Goal: Task Accomplishment & Management: Manage account settings

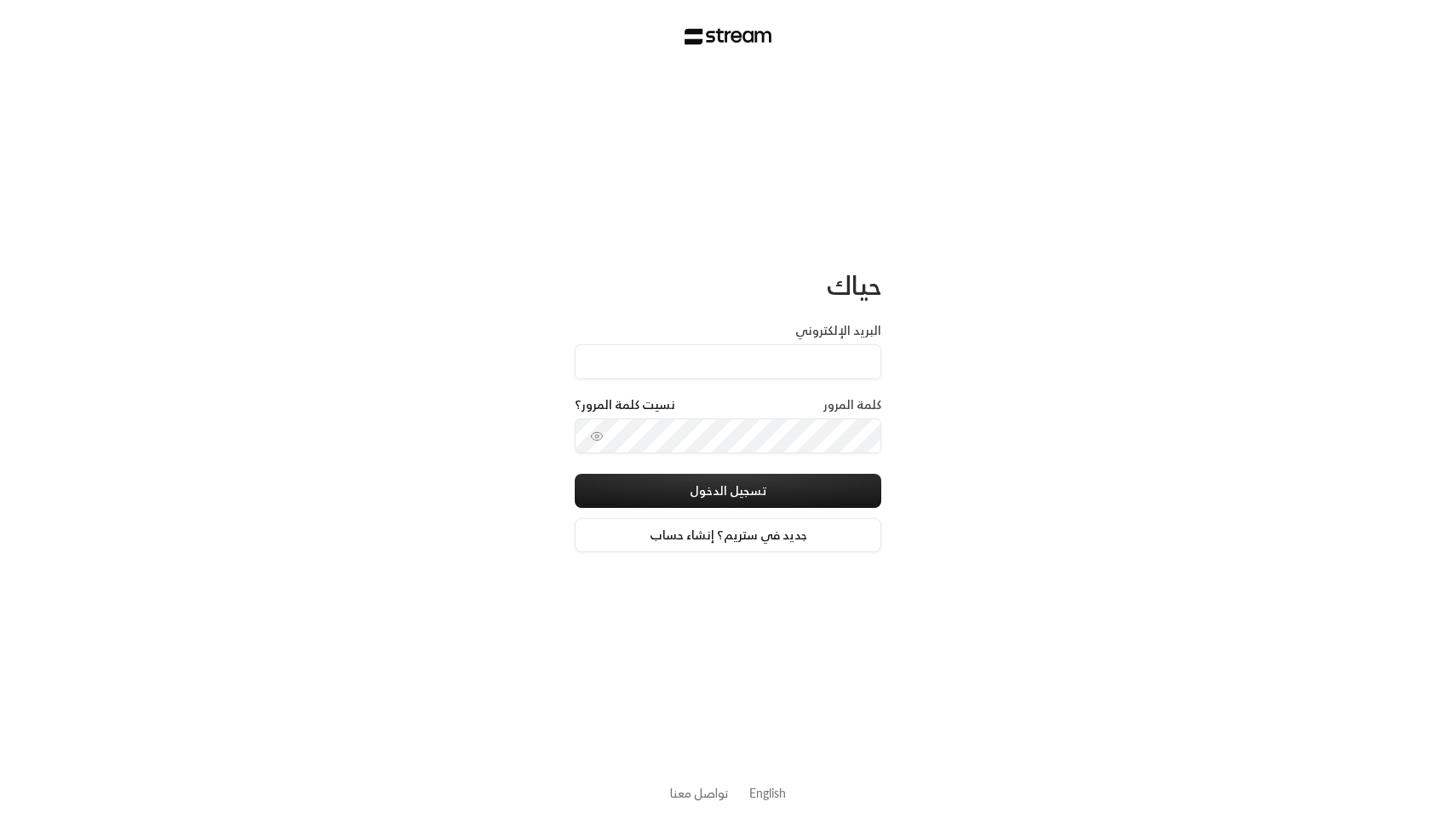
type input "[EMAIL_ADDRESS][DOMAIN_NAME]"
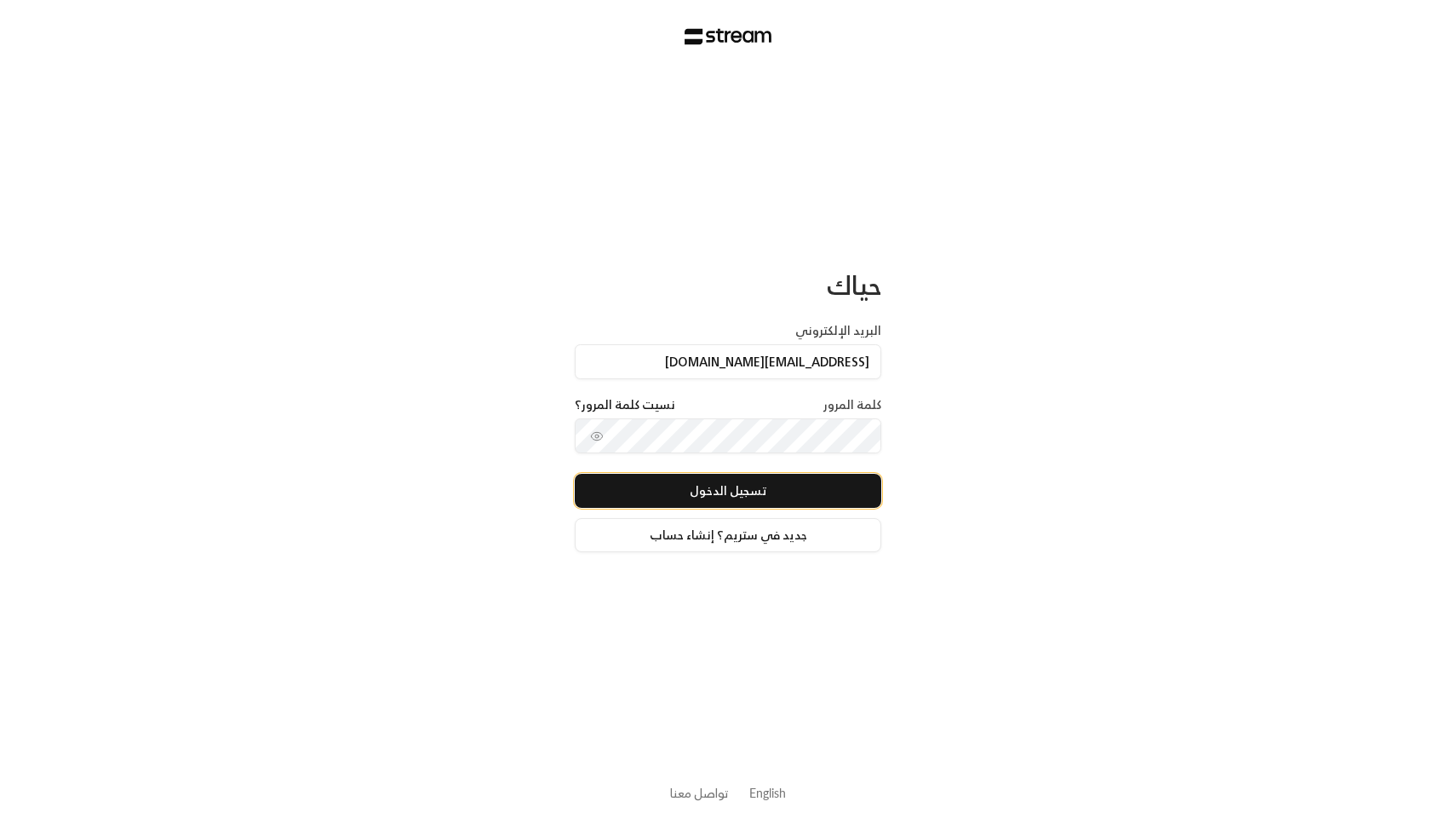
click at [716, 487] on button "تسجيل الدخول" at bounding box center [728, 490] width 306 height 34
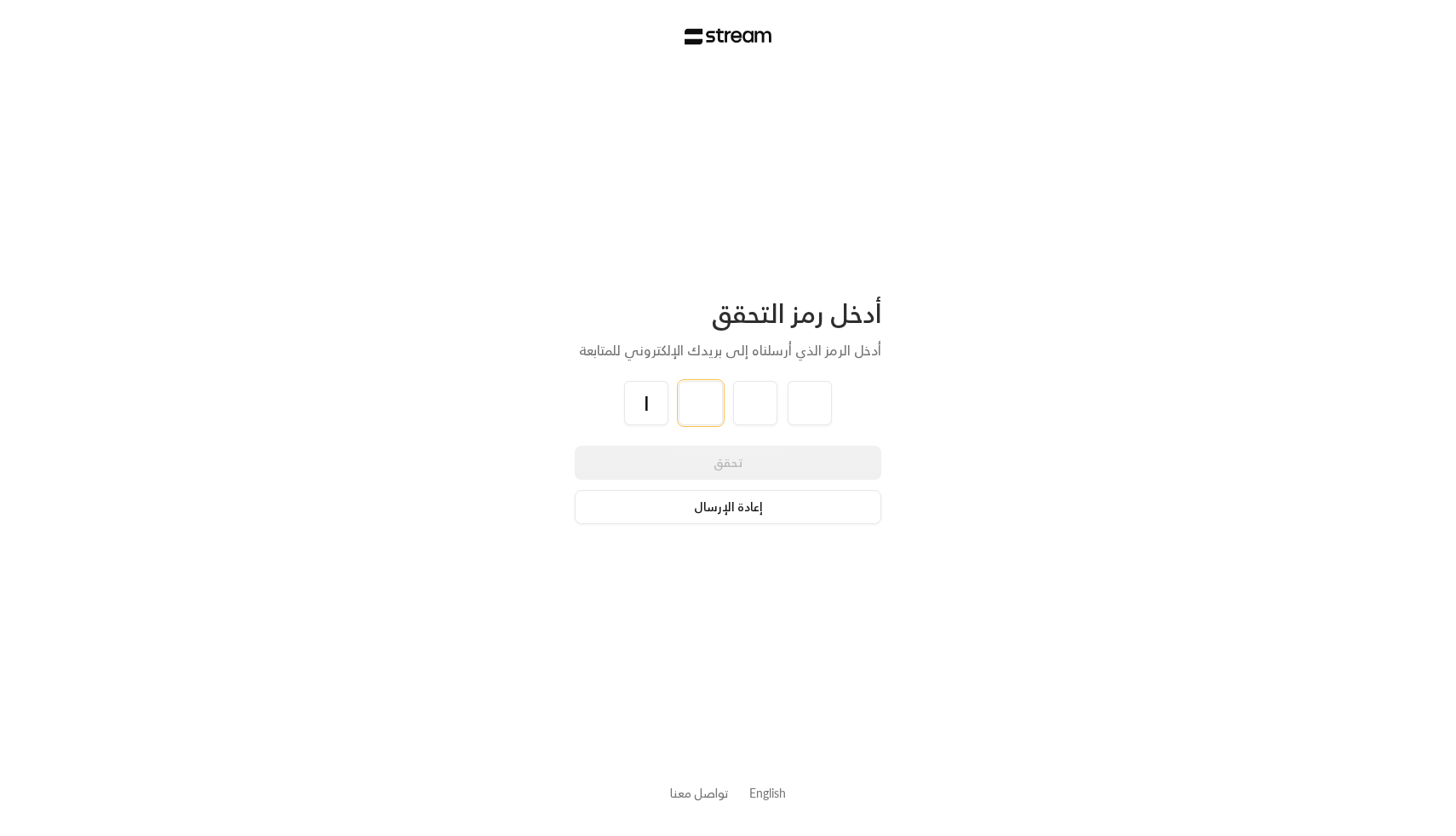
type input "1"
type input "5"
type input "7"
type input "3"
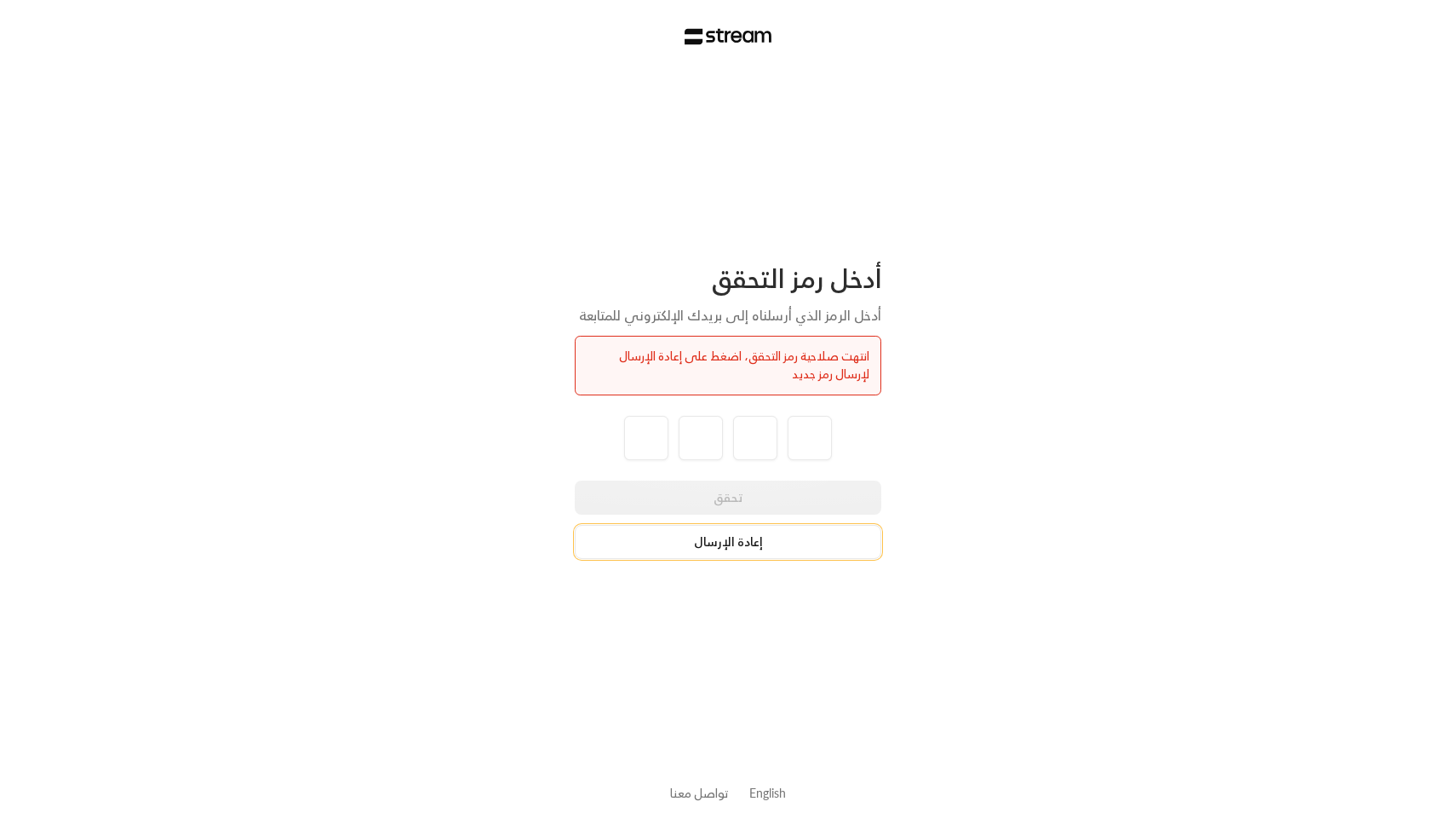
click at [736, 551] on button "إعادة الإرسال" at bounding box center [728, 541] width 306 height 34
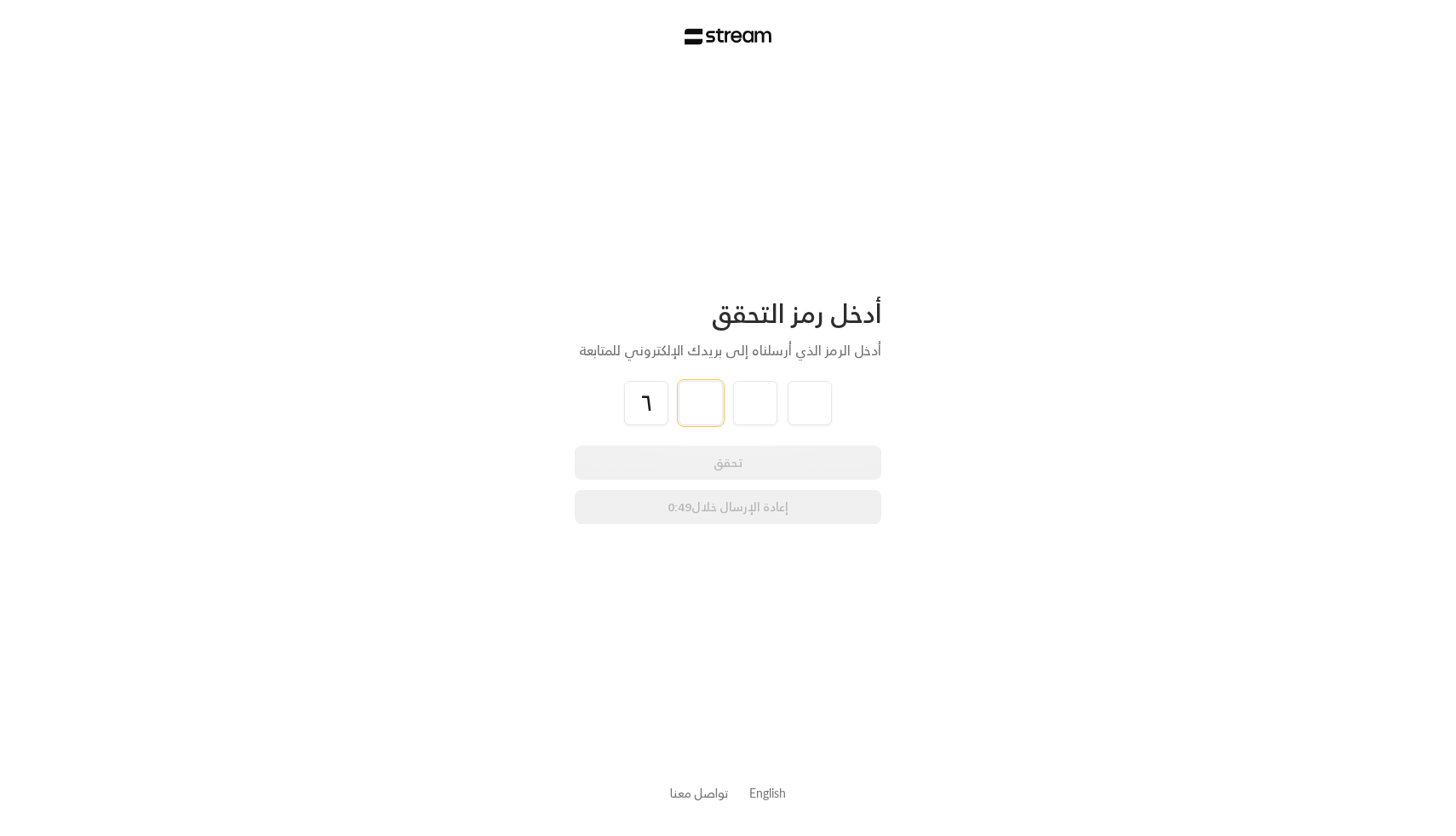
type input "6"
type input "9"
type input "4"
type input "2"
click at [777, 474] on button "تحقق" at bounding box center [728, 462] width 306 height 34
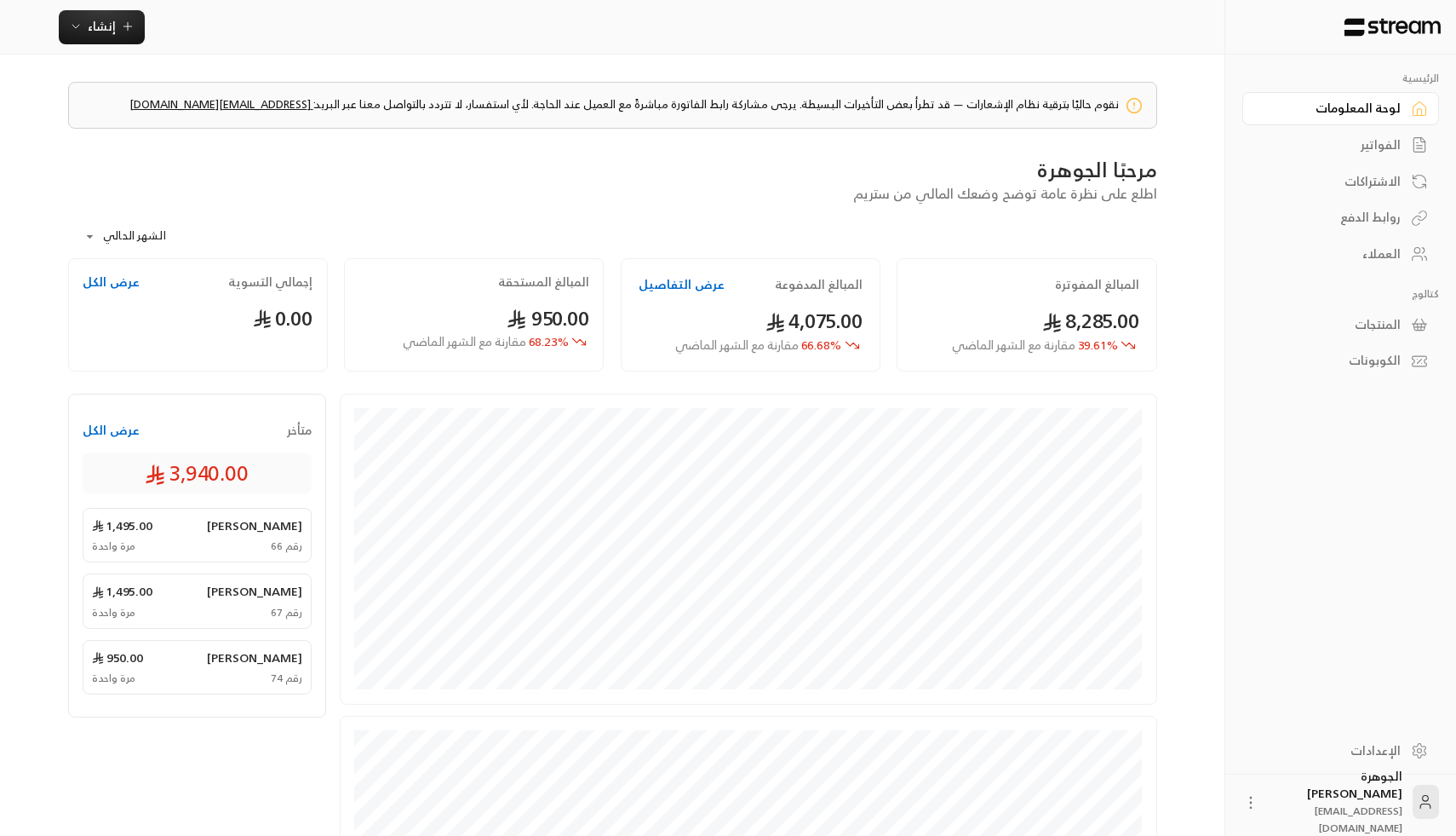
click at [1395, 152] on div "الفواتير" at bounding box center [1331, 145] width 137 height 17
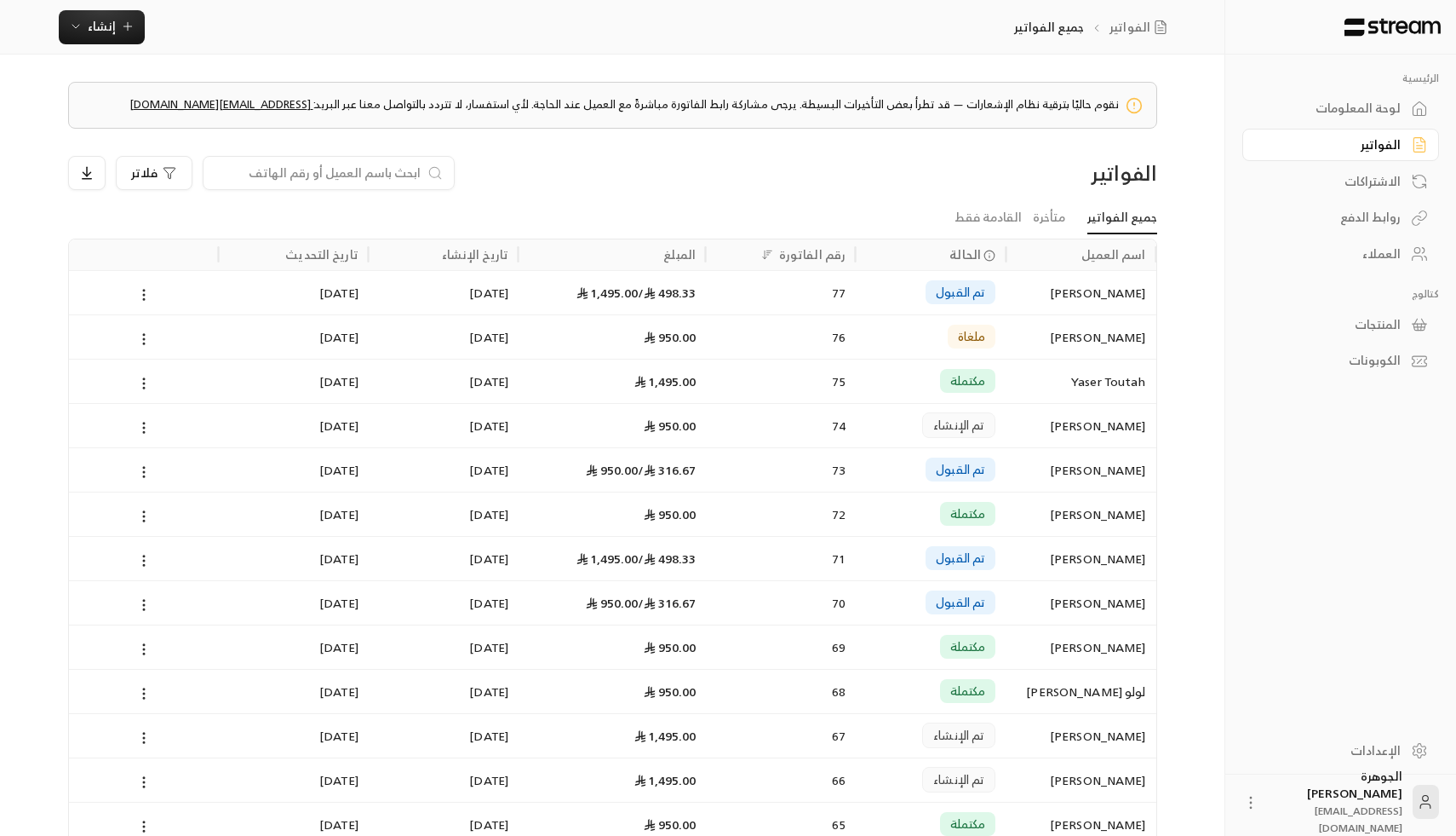
click at [687, 259] on div "المبلغ" at bounding box center [679, 253] width 32 height 21
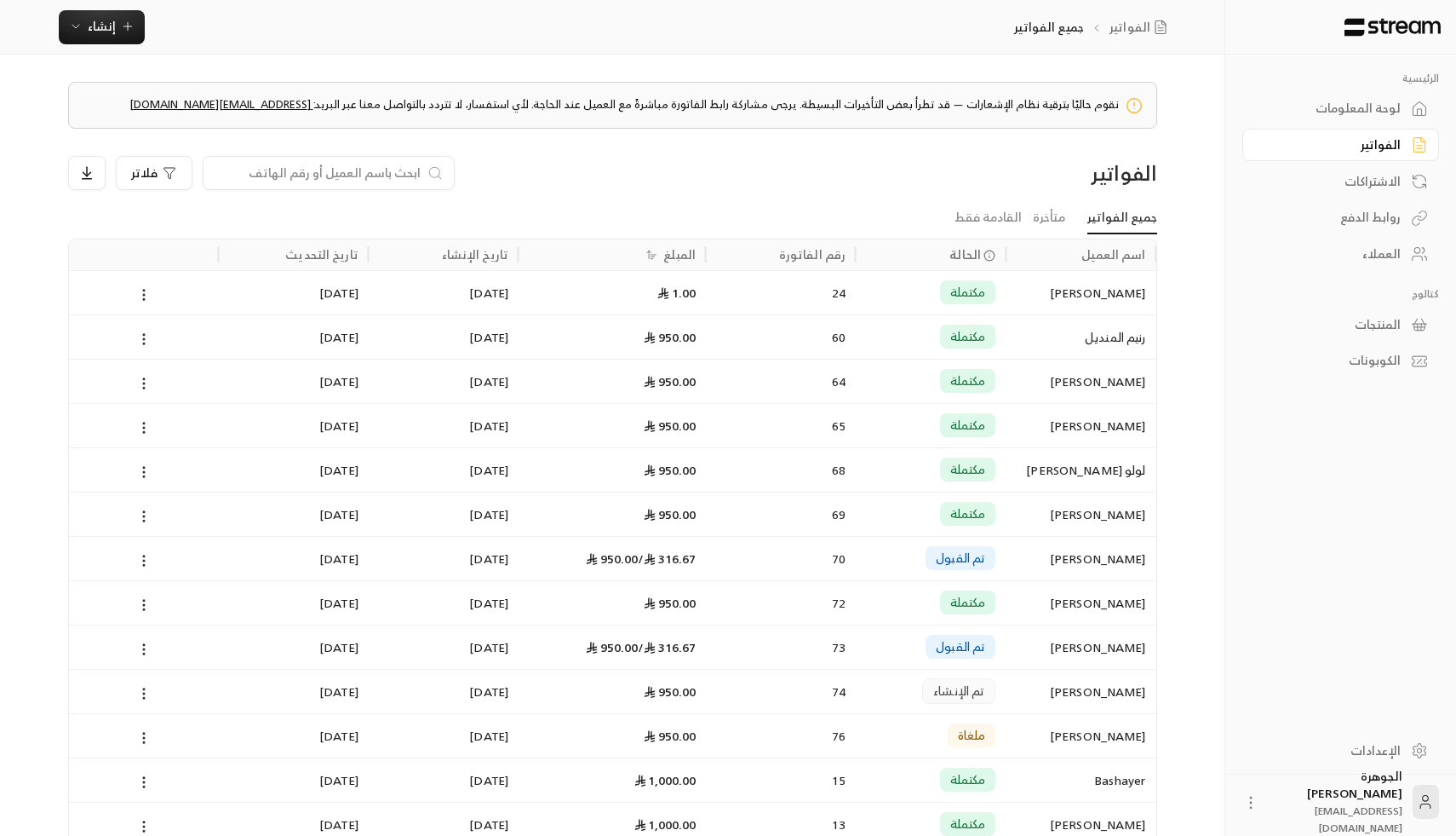
click at [687, 259] on div "المبلغ" at bounding box center [679, 253] width 32 height 21
click at [149, 474] on icon at bounding box center [144, 472] width 16 height 16
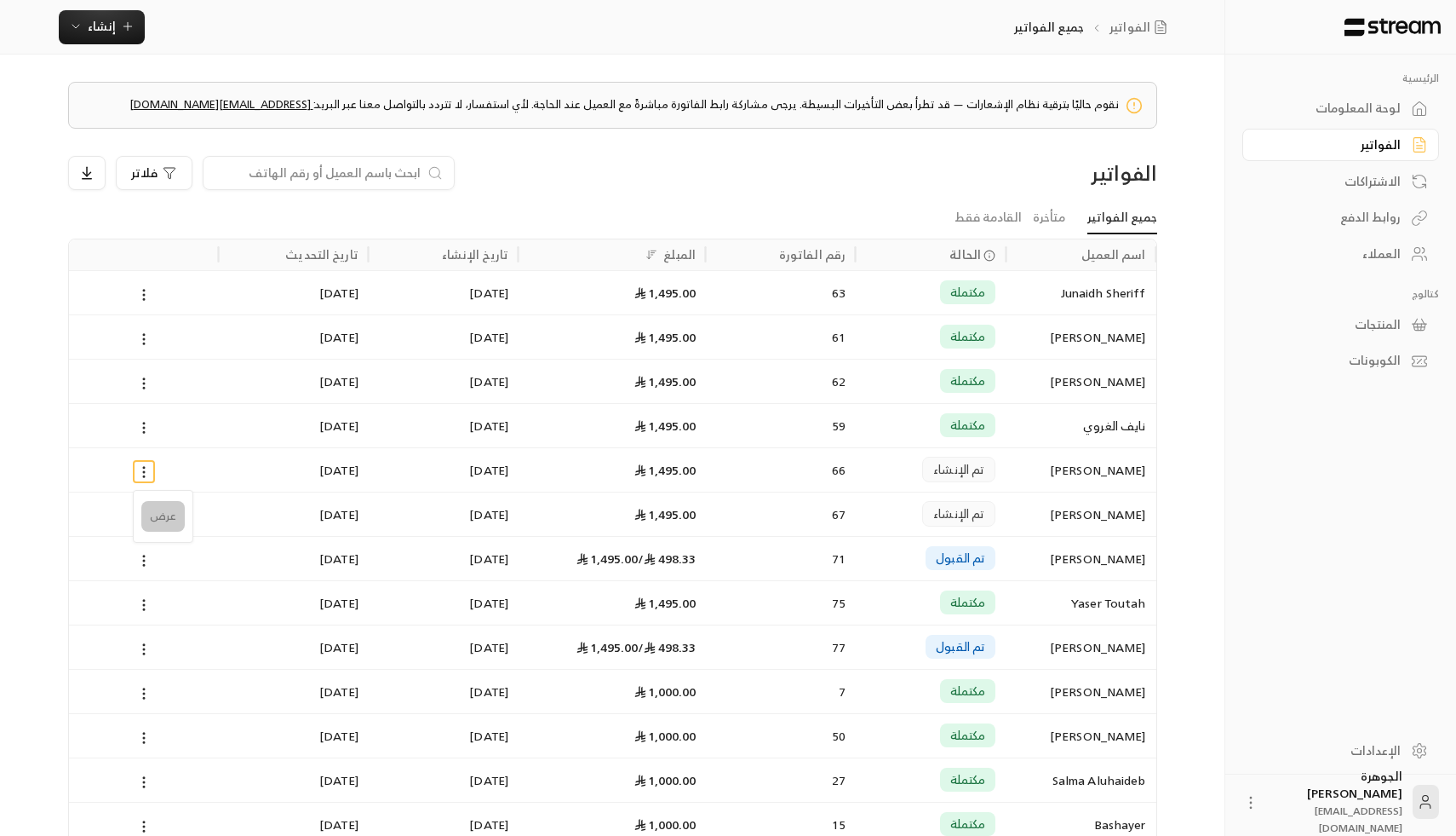
click at [158, 501] on li "عرض" at bounding box center [162, 516] width 43 height 30
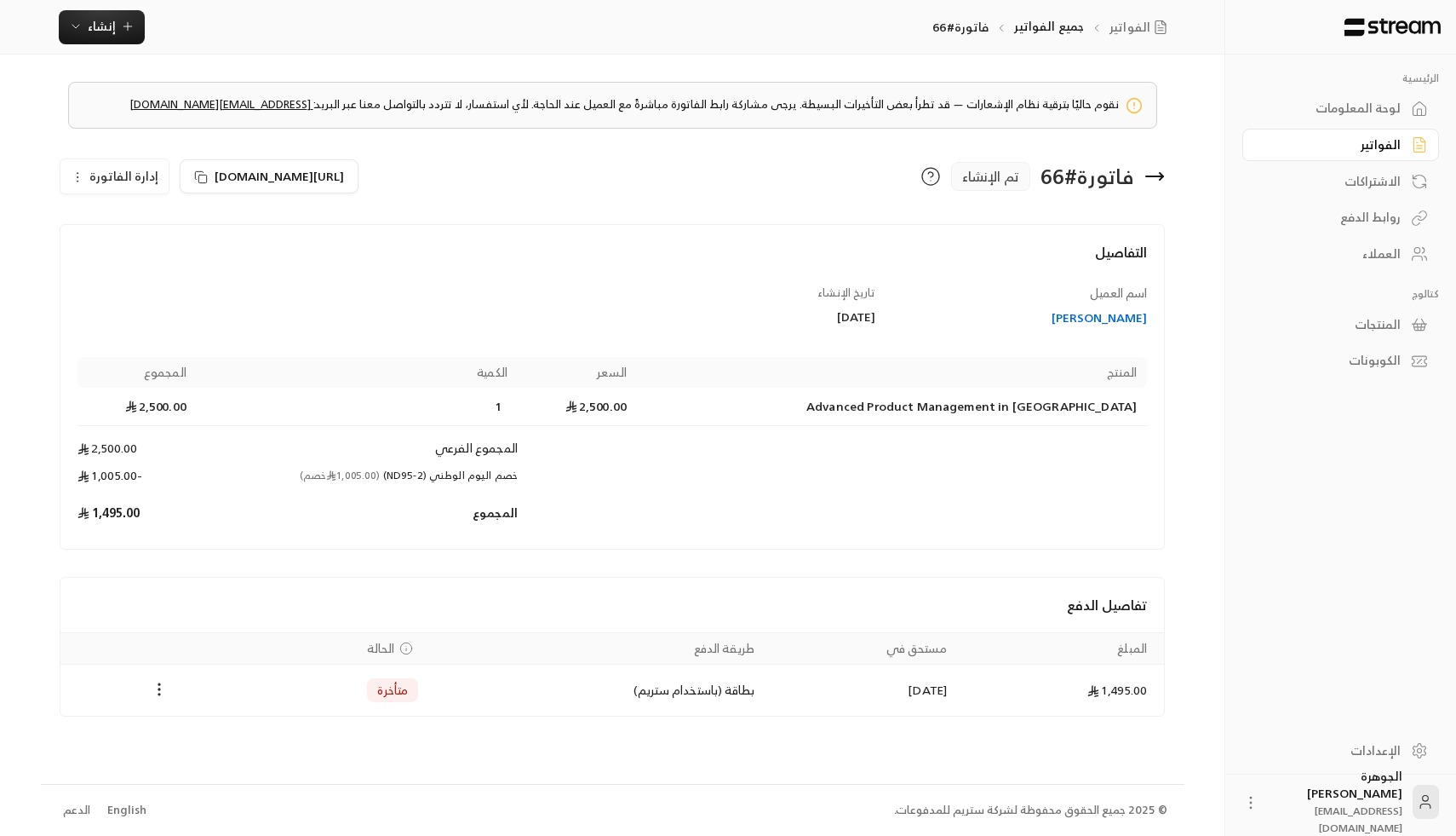
click at [77, 188] on button "إدارة الفاتورة" at bounding box center [115, 176] width 108 height 34
click at [471, 496] on td "المجموع" at bounding box center [357, 512] width 321 height 38
click at [1053, 315] on div "[PERSON_NAME]" at bounding box center [1020, 318] width 255 height 17
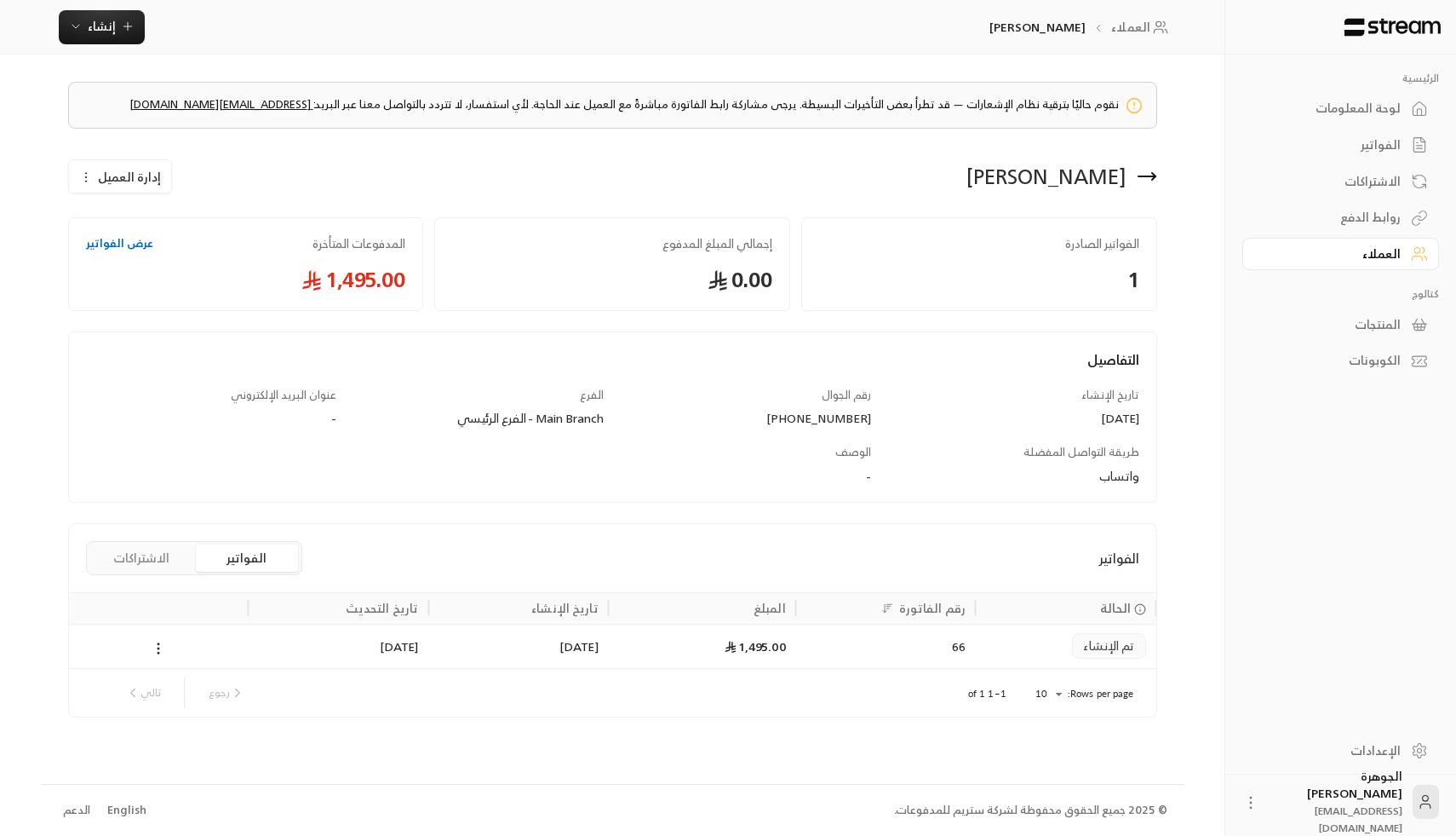
drag, startPoint x: 1126, startPoint y: 177, endPoint x: 929, endPoint y: 169, distance: 197.2
click at [928, 170] on div "[PERSON_NAME]" at bounding box center [888, 176] width 552 height 41
copy div "[PERSON_NAME]"
click at [1152, 173] on icon at bounding box center [1154, 175] width 4 height 6
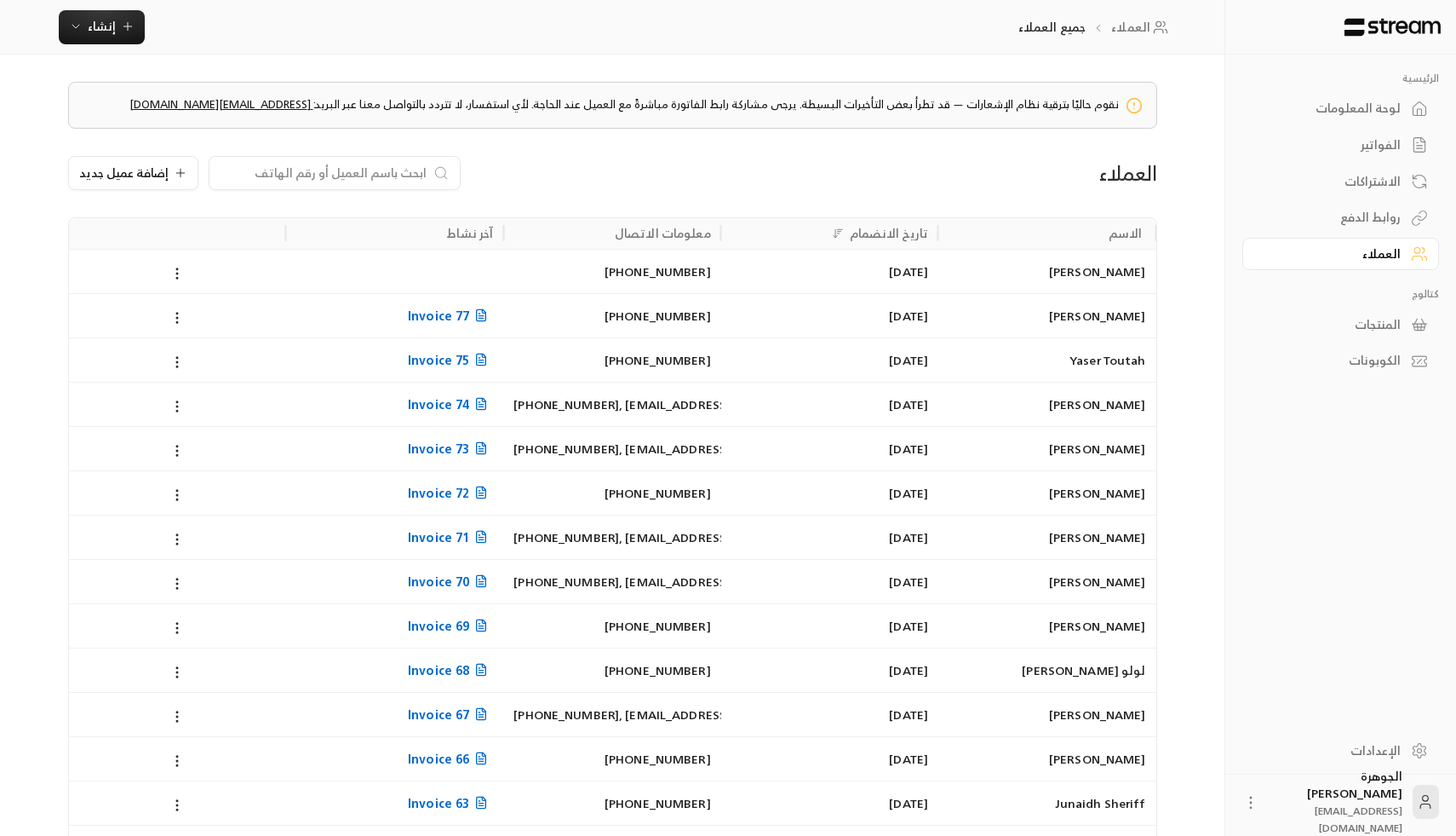
click at [1337, 101] on div "لوحة المعلومات" at bounding box center [1331, 108] width 137 height 17
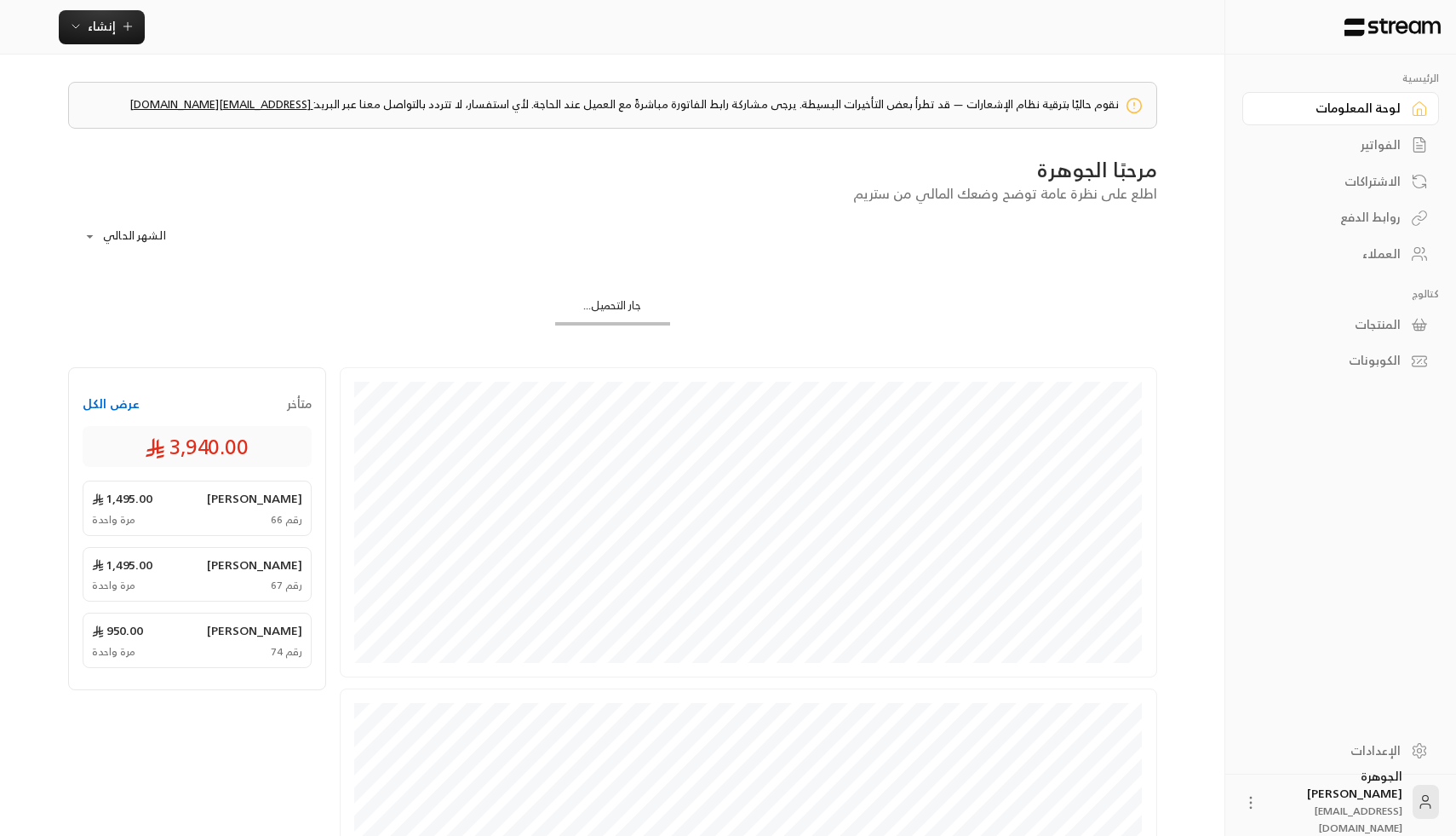
click at [1349, 131] on link "الفواتير" at bounding box center [1340, 145] width 196 height 33
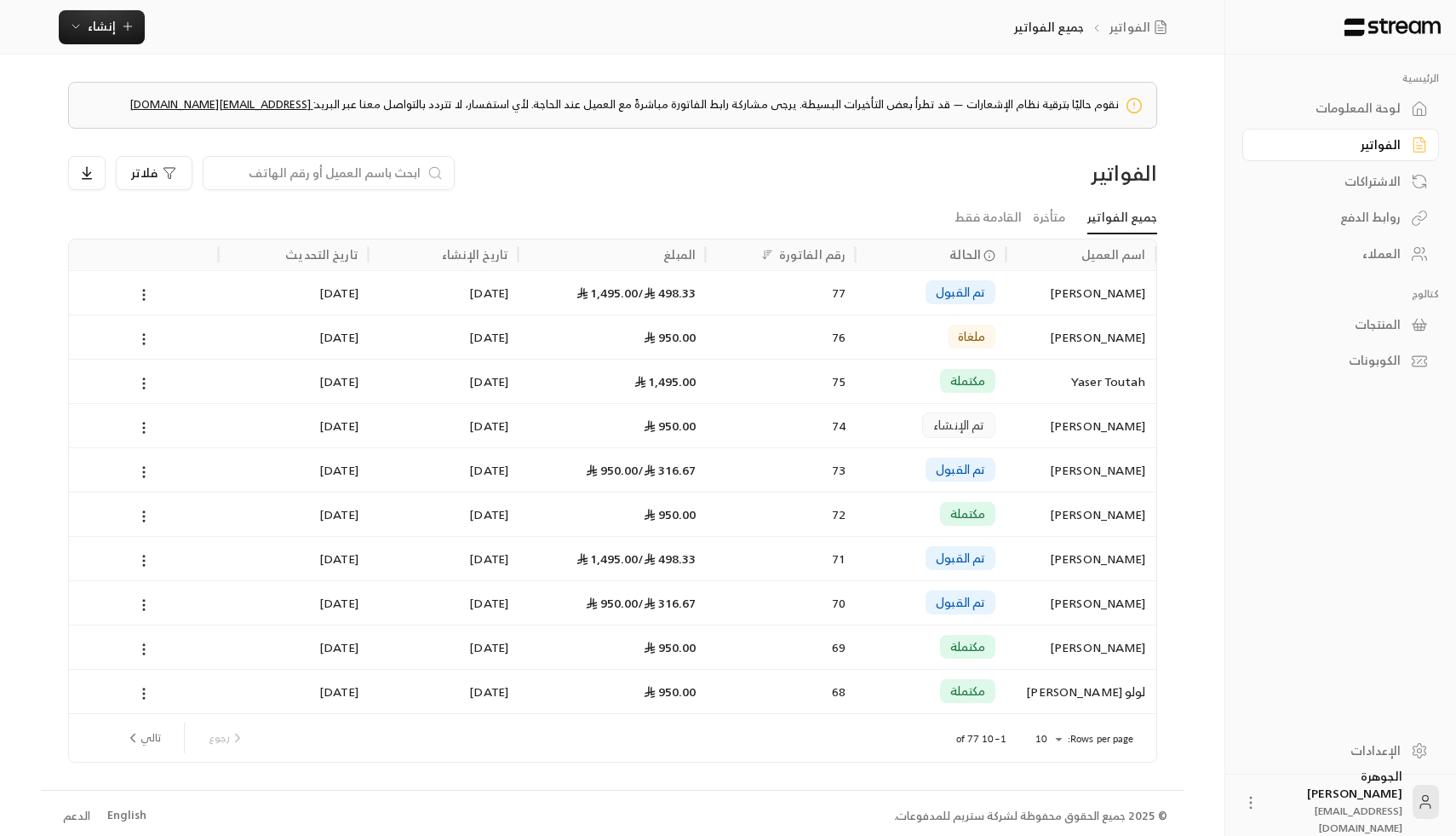
click at [671, 260] on div "المبلغ" at bounding box center [679, 253] width 32 height 21
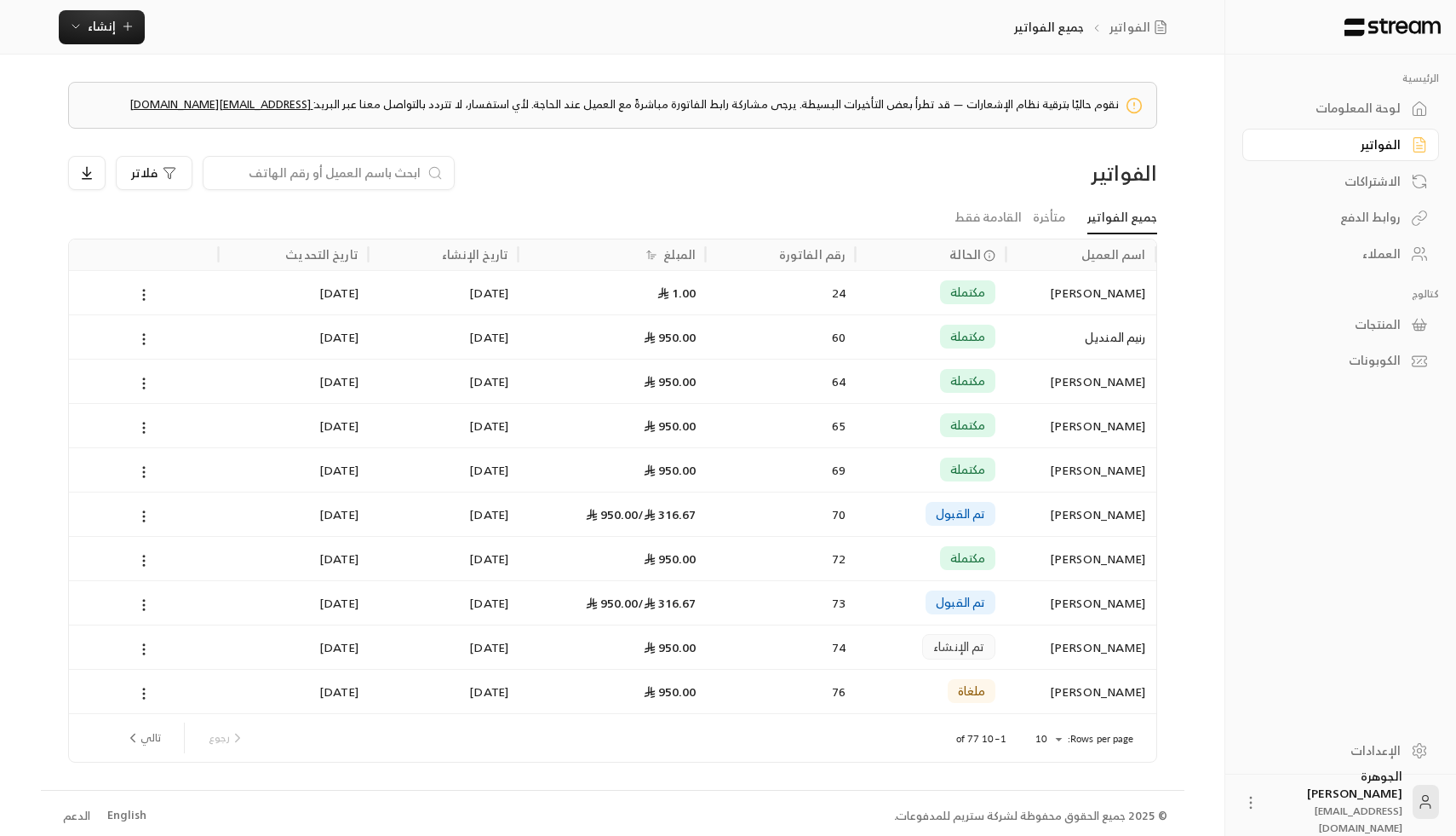
click at [671, 260] on div "المبلغ" at bounding box center [679, 253] width 32 height 21
click at [154, 518] on div at bounding box center [143, 514] width 129 height 43
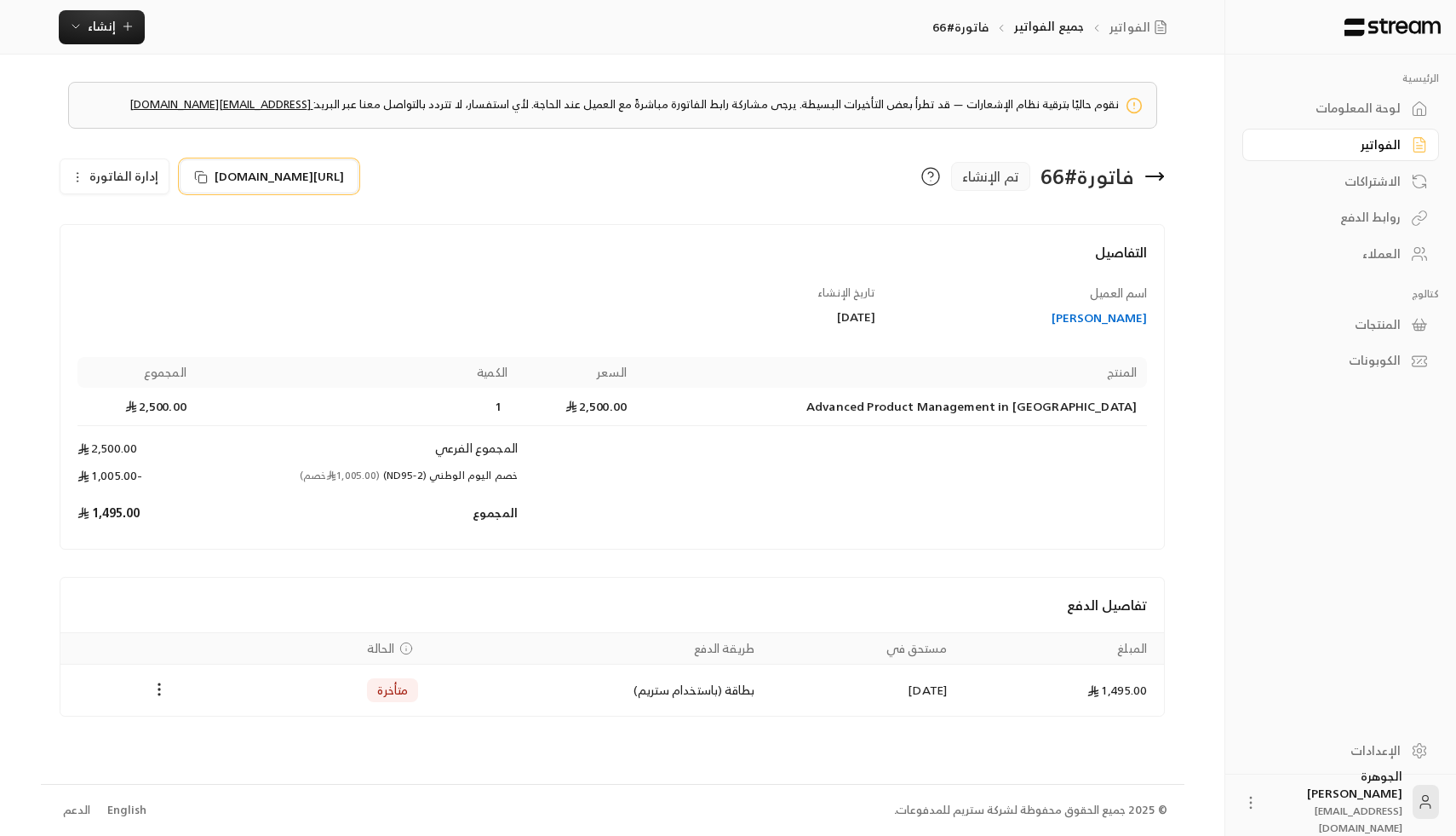
click at [195, 174] on icon at bounding box center [201, 177] width 14 height 14
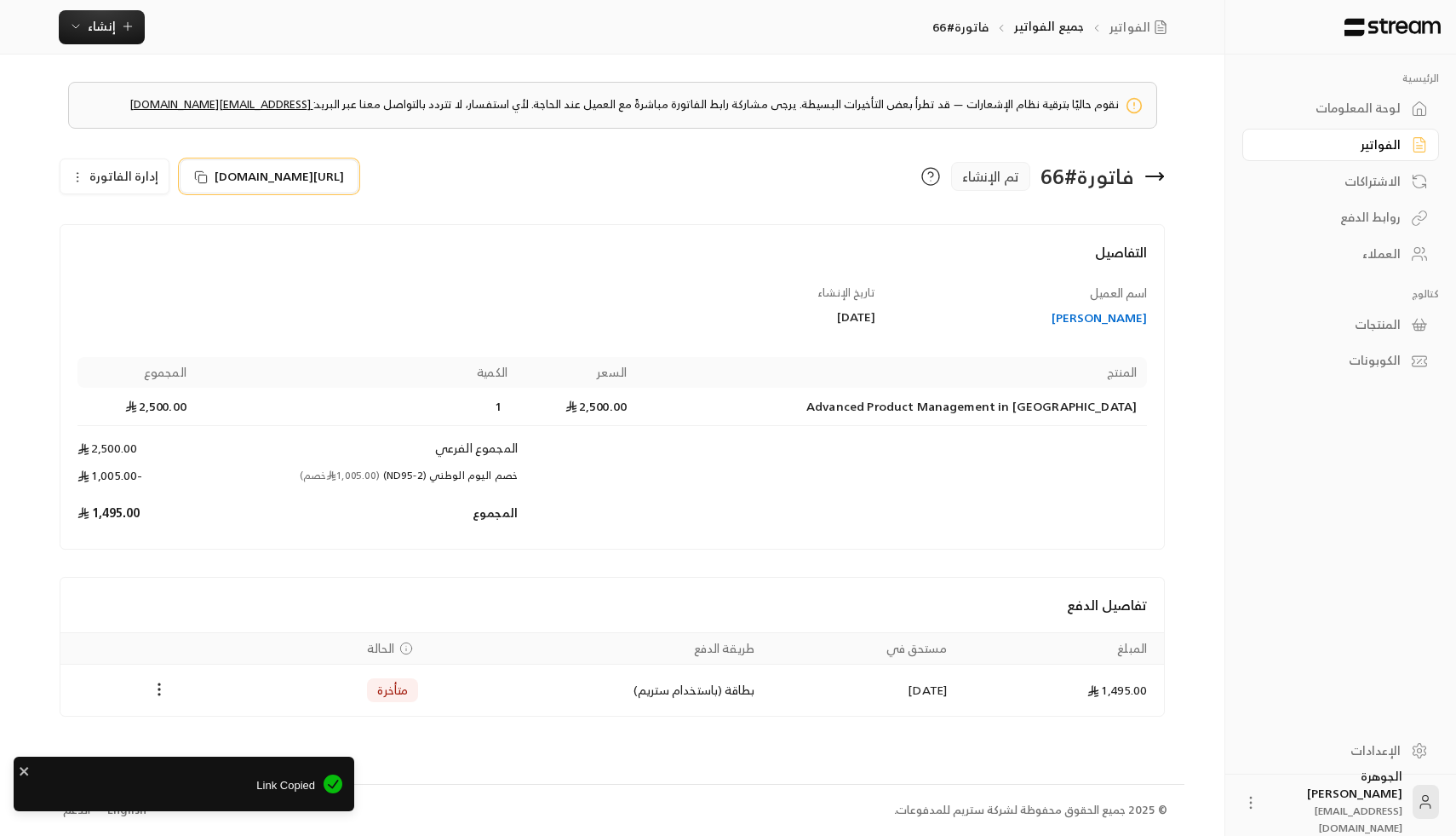
click at [196, 178] on icon at bounding box center [201, 177] width 14 height 14
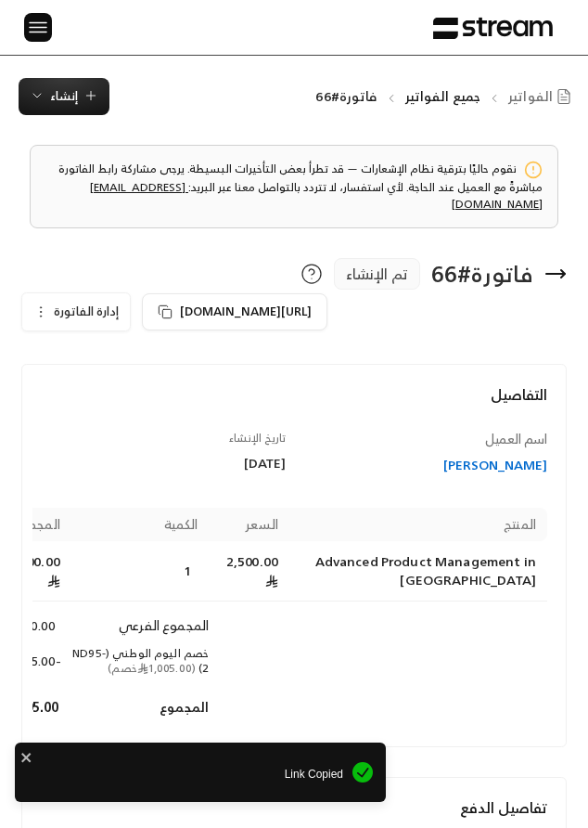
click at [555, 263] on icon at bounding box center [556, 274] width 22 height 22
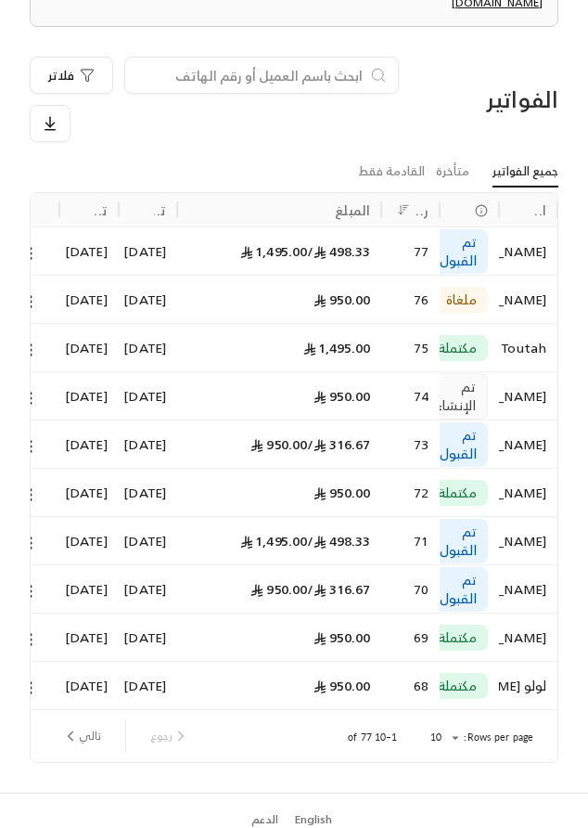
click at [341, 199] on div "المبلغ" at bounding box center [352, 210] width 35 height 23
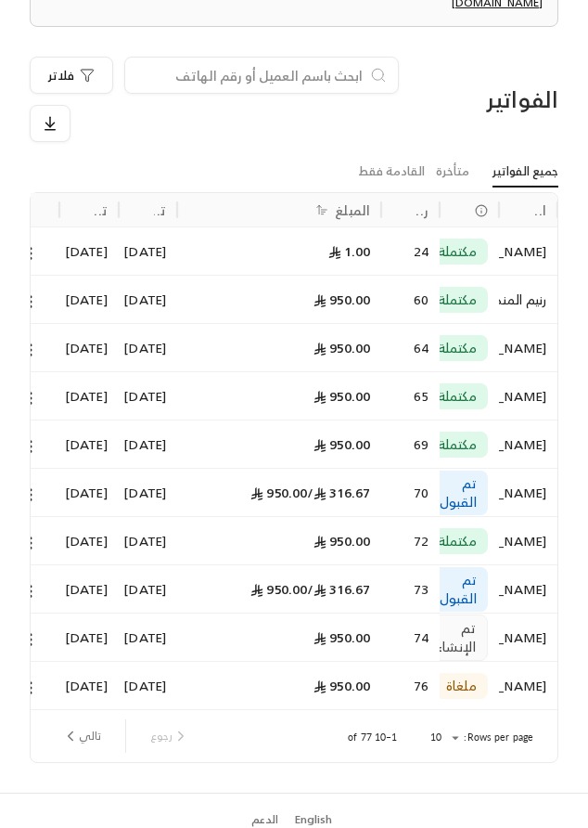
click at [350, 199] on div "المبلغ" at bounding box center [352, 210] width 35 height 23
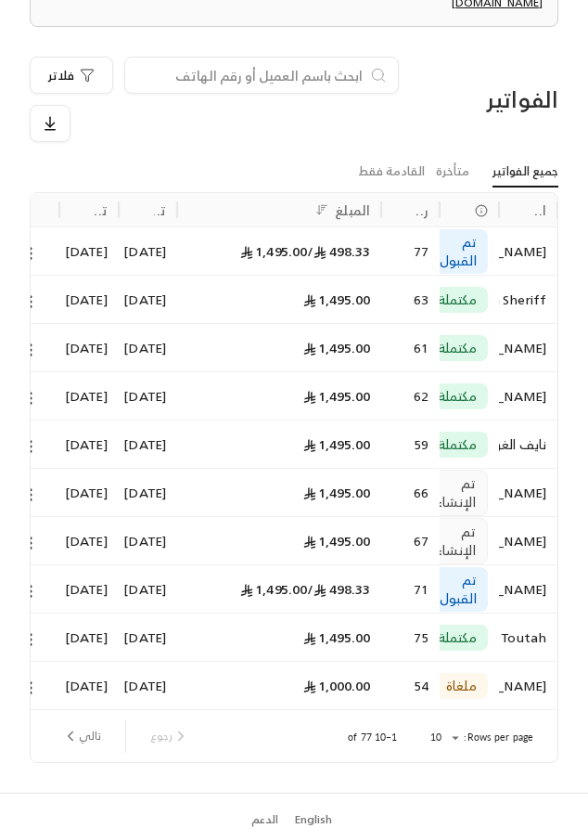
click at [372, 527] on div "1,495.00" at bounding box center [279, 540] width 204 height 48
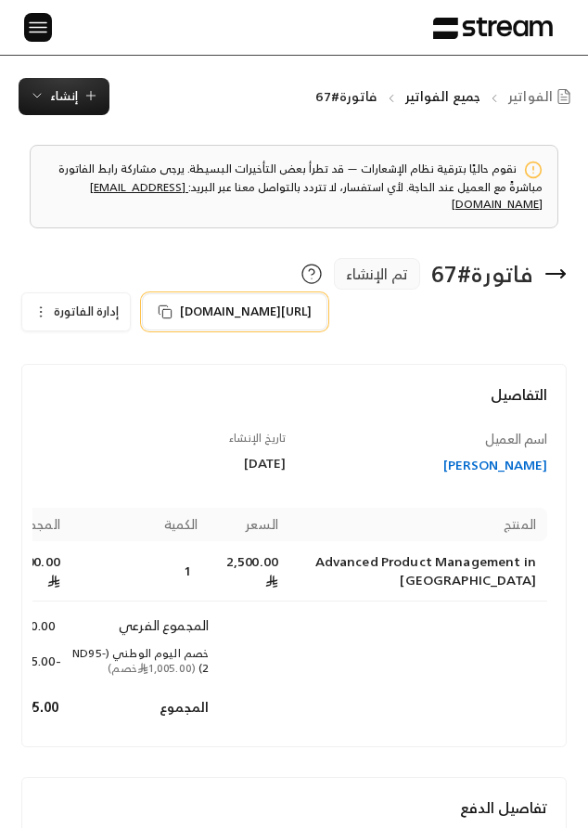
click at [165, 304] on icon at bounding box center [165, 311] width 15 height 15
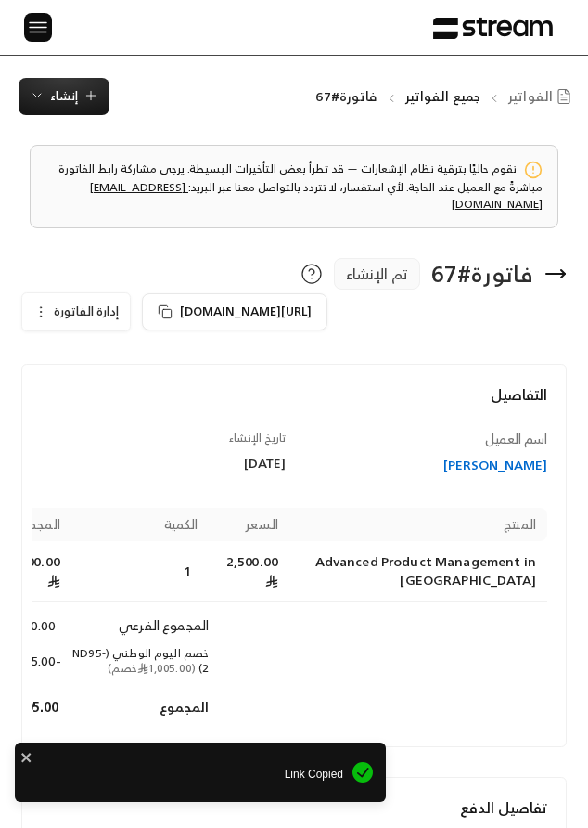
click at [556, 263] on icon at bounding box center [556, 274] width 22 height 22
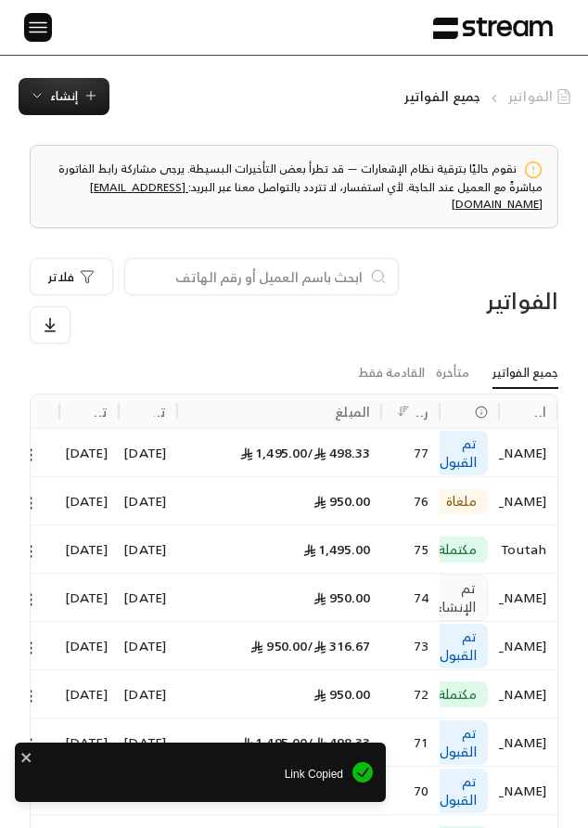
click at [543, 91] on link "الفواتير" at bounding box center [544, 96] width 70 height 19
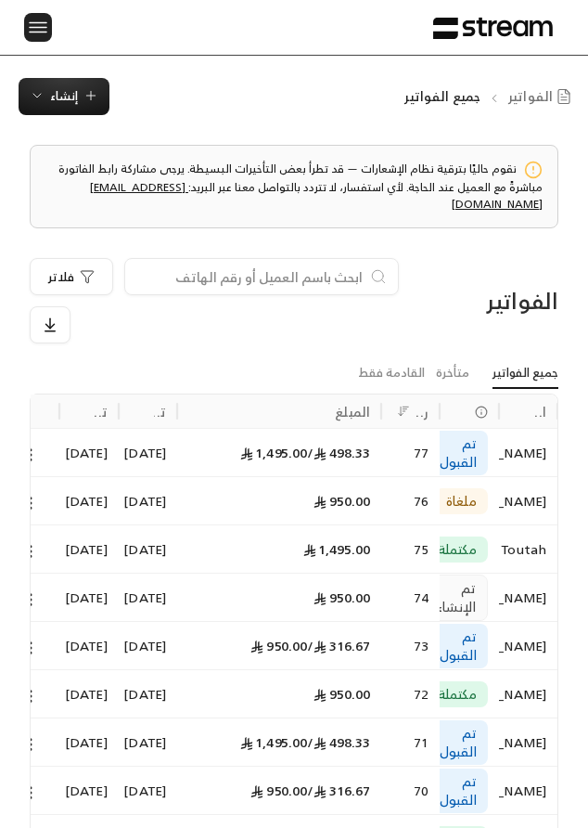
click at [34, 28] on img at bounding box center [38, 27] width 22 height 23
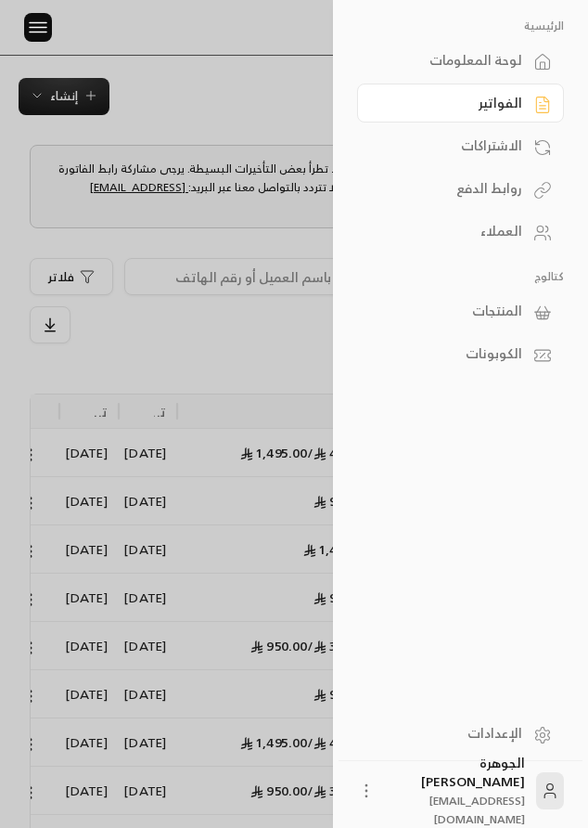
click at [509, 196] on div "روابط الدفع" at bounding box center [452, 188] width 142 height 19
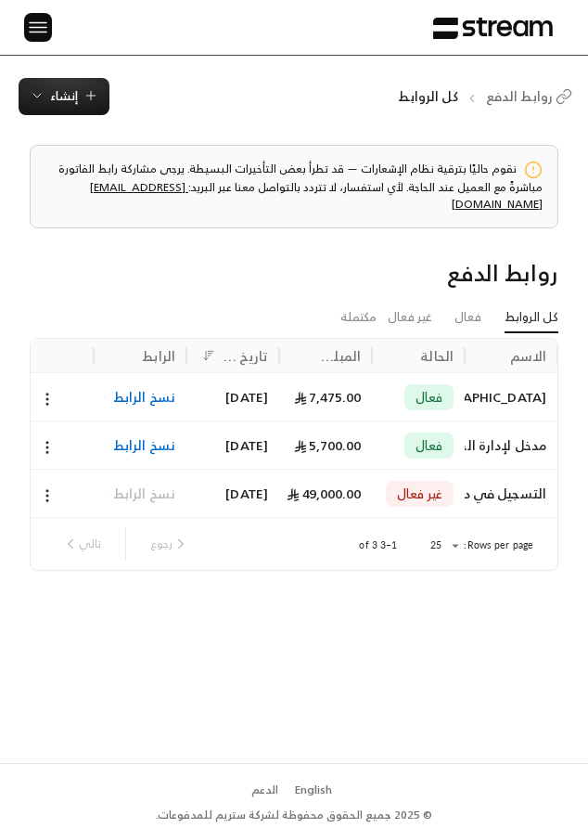
click at [161, 379] on span "نسخ الرابط" at bounding box center [144, 396] width 62 height 47
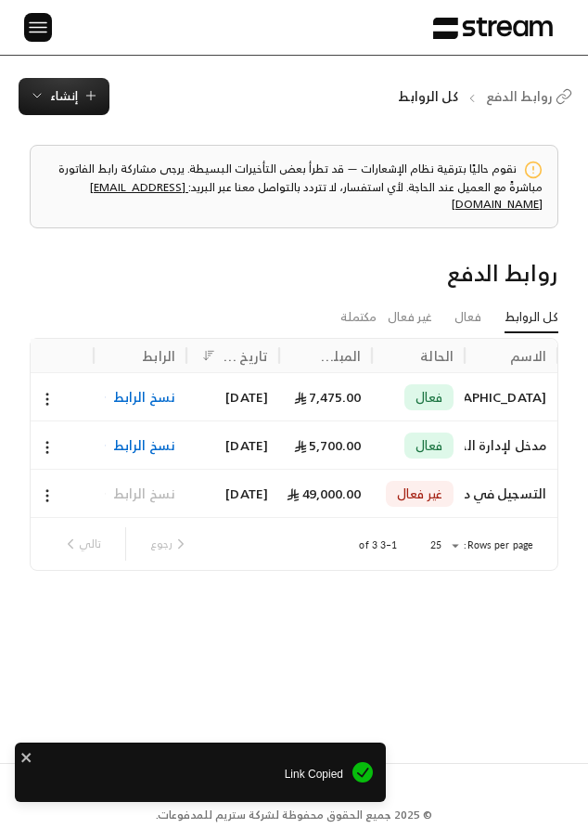
click at [405, 384] on div "فعال" at bounding box center [429, 397] width 49 height 26
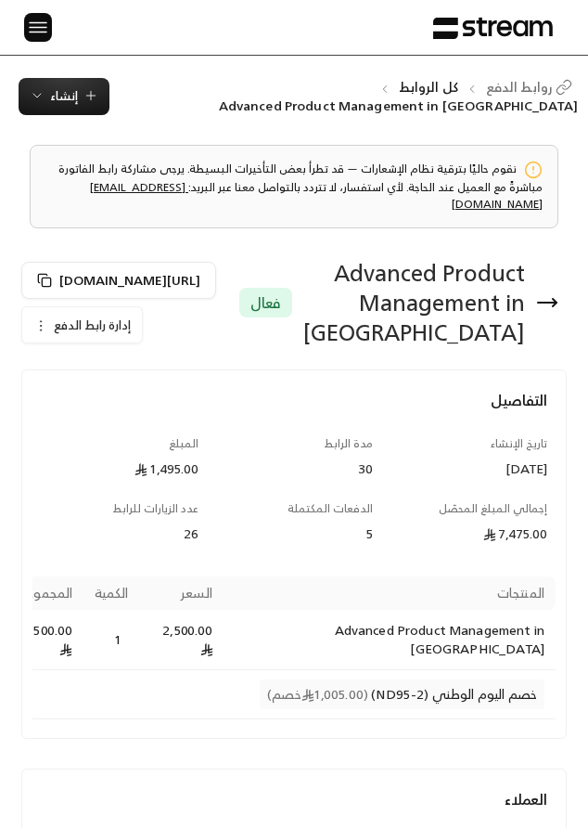
click at [557, 303] on icon at bounding box center [548, 302] width 22 height 22
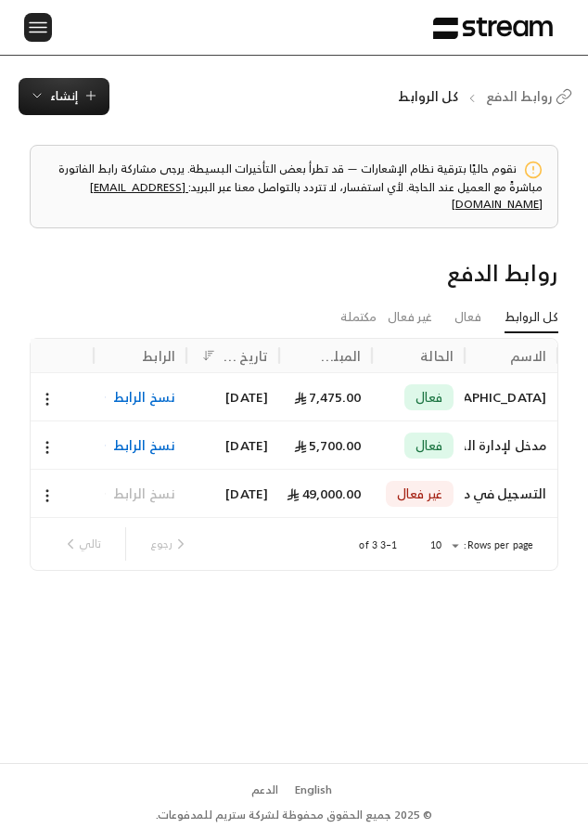
click at [35, 28] on img at bounding box center [38, 27] width 22 height 23
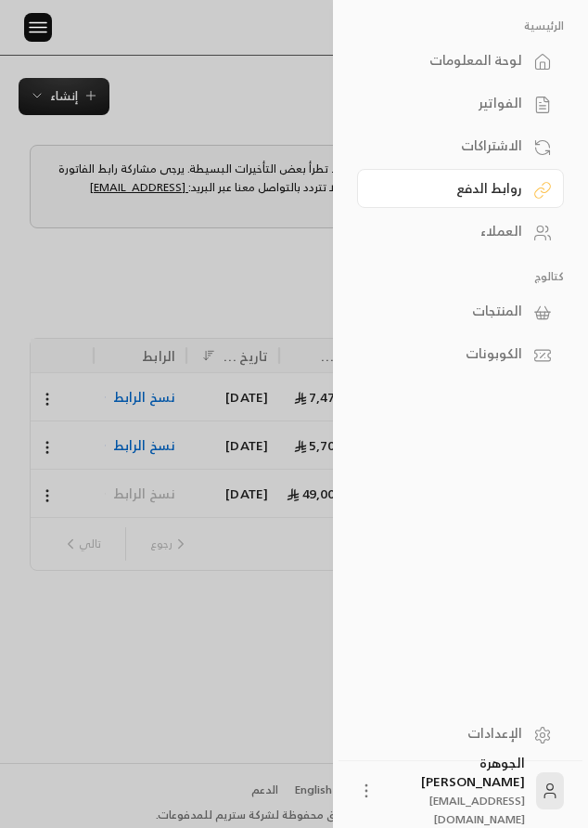
click at [497, 104] on div "الفواتير" at bounding box center [452, 103] width 142 height 19
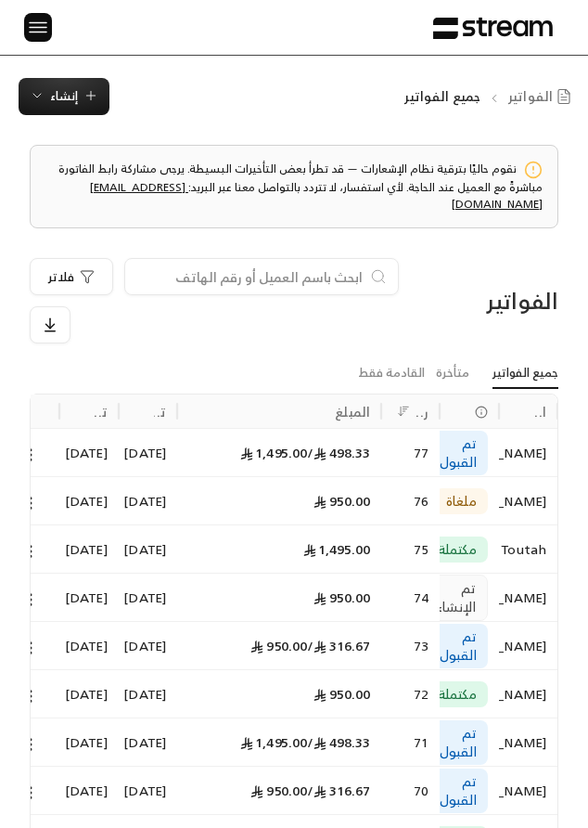
click at [356, 400] on div "المبلغ" at bounding box center [352, 411] width 35 height 23
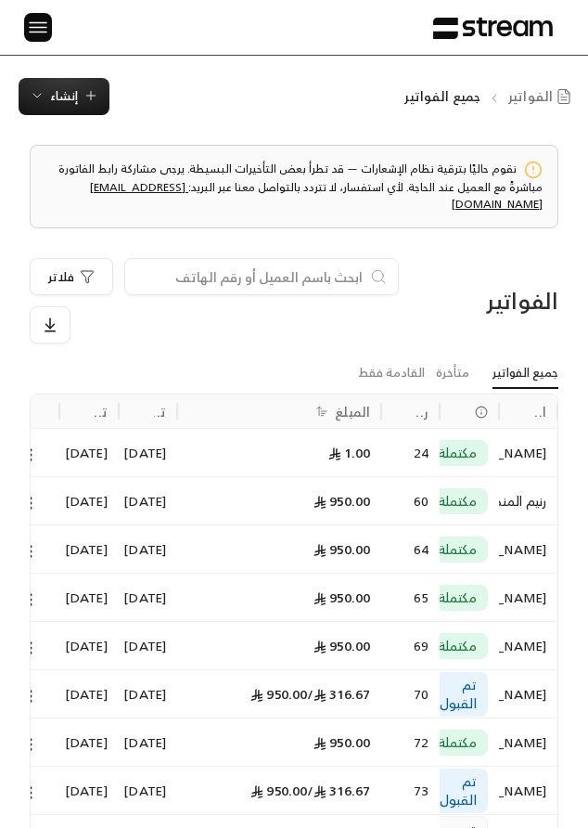
click at [318, 405] on icon "Sort" at bounding box center [322, 411] width 13 height 13
